Goal: Task Accomplishment & Management: Manage account settings

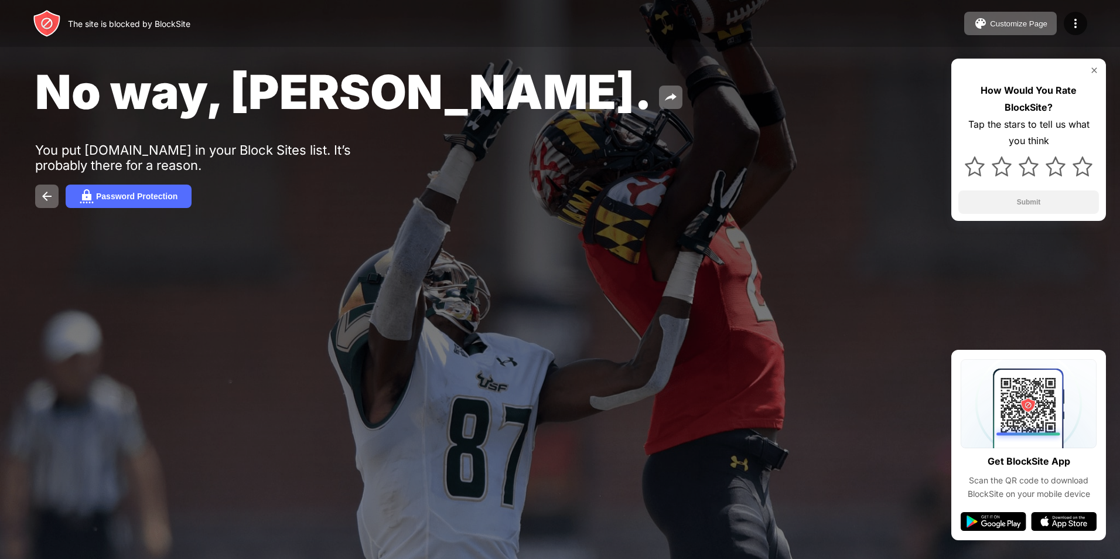
click at [1092, 69] on img at bounding box center [1093, 70] width 9 height 9
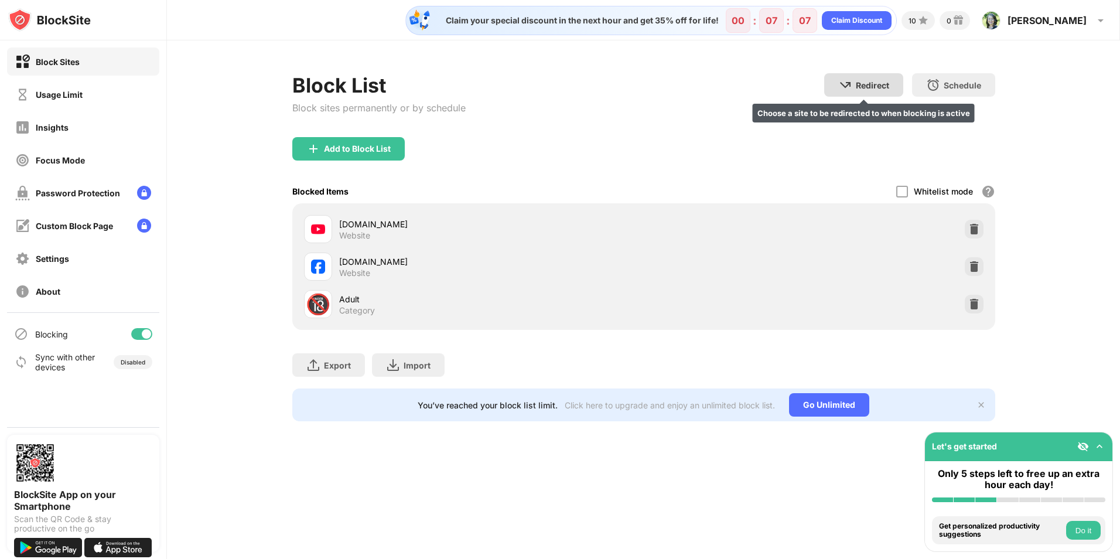
click at [853, 84] on div "Redirect Choose a site to be redirected to when blocking is active" at bounding box center [863, 84] width 79 height 23
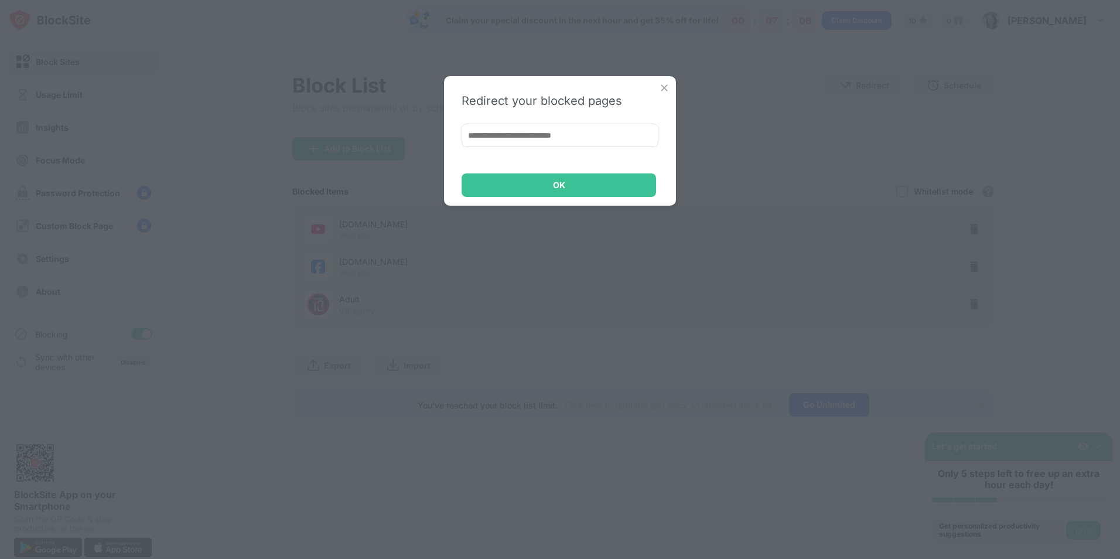
click at [546, 136] on input at bounding box center [560, 135] width 197 height 23
type input "**********"
click at [553, 182] on div "OK" at bounding box center [559, 184] width 12 height 9
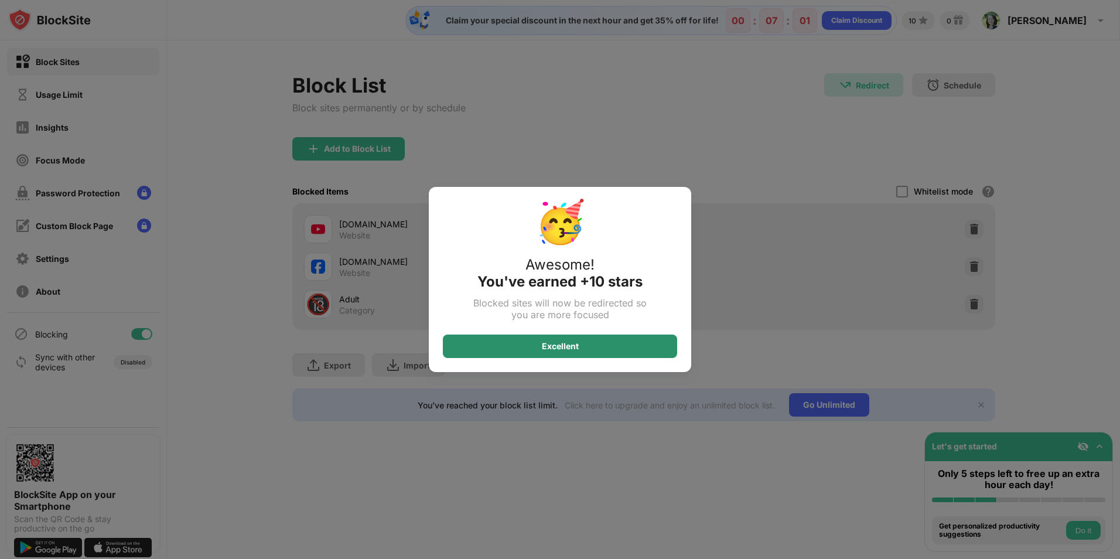
click at [564, 349] on div "Excellent" at bounding box center [560, 345] width 37 height 9
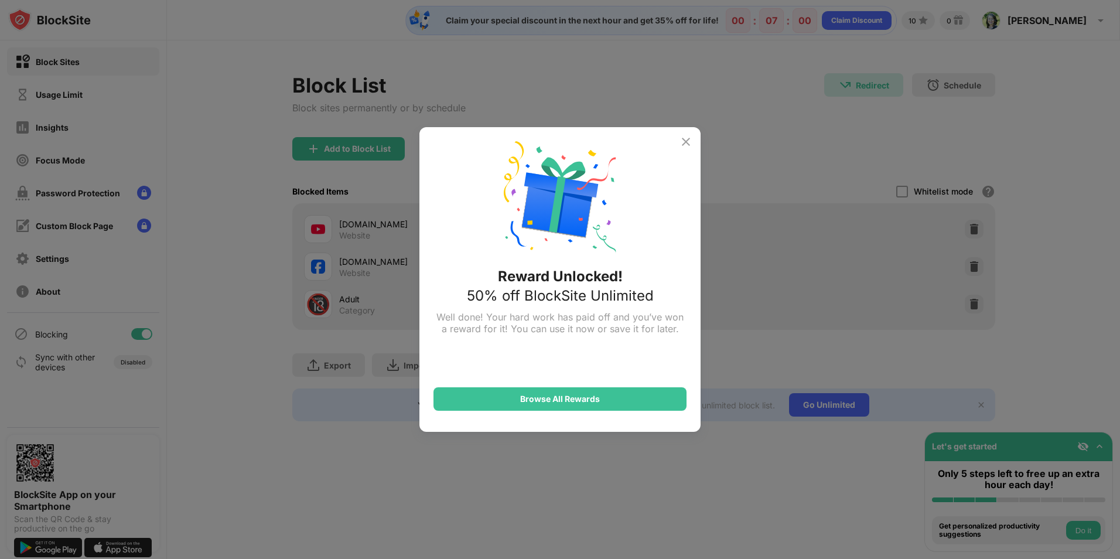
click at [686, 141] on img at bounding box center [686, 142] width 14 height 14
